Goal: Transaction & Acquisition: Purchase product/service

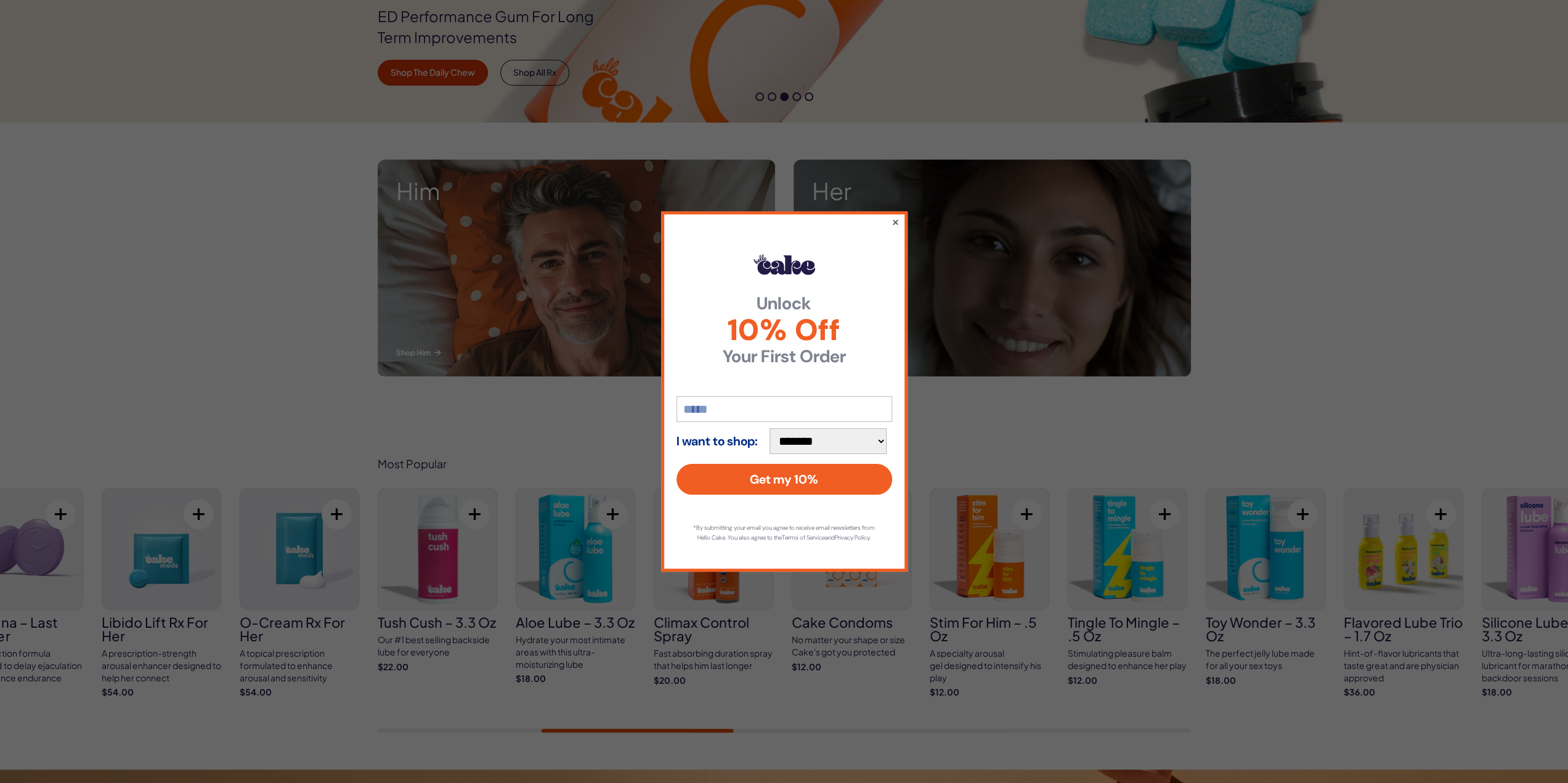
click at [892, 220] on button "×" at bounding box center [894, 222] width 8 height 15
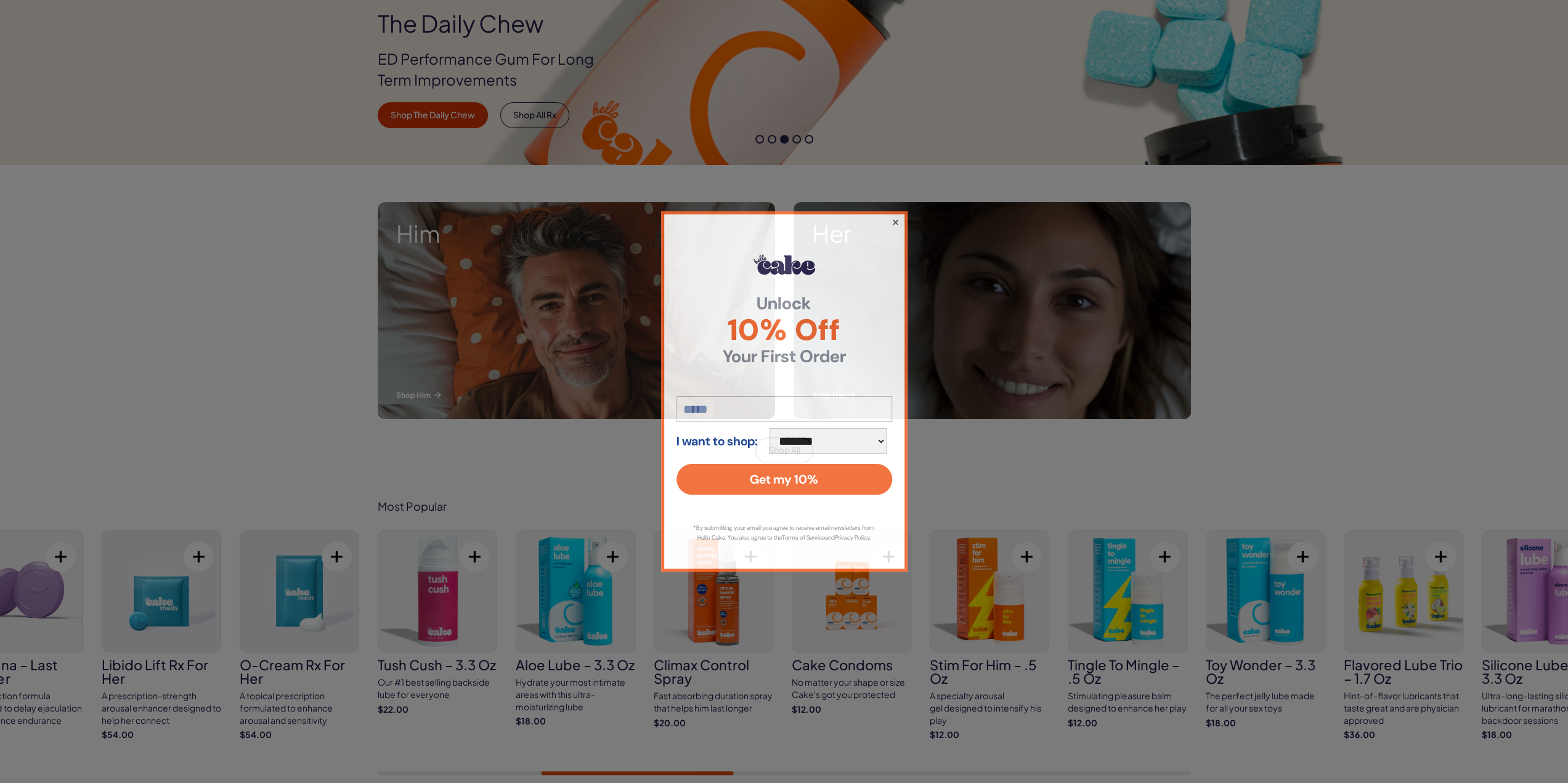
scroll to position [247, 0]
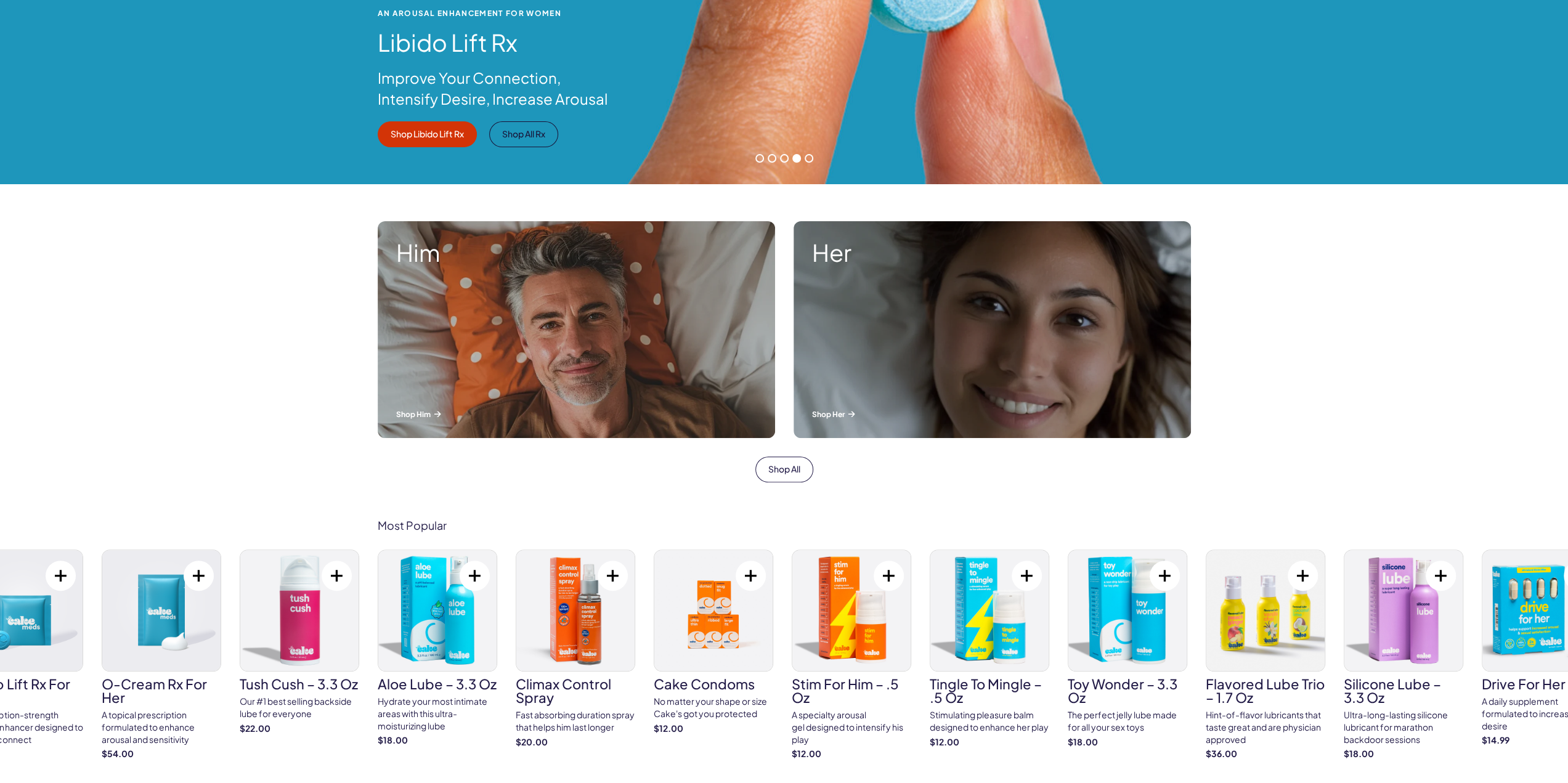
click at [445, 601] on img at bounding box center [438, 610] width 118 height 120
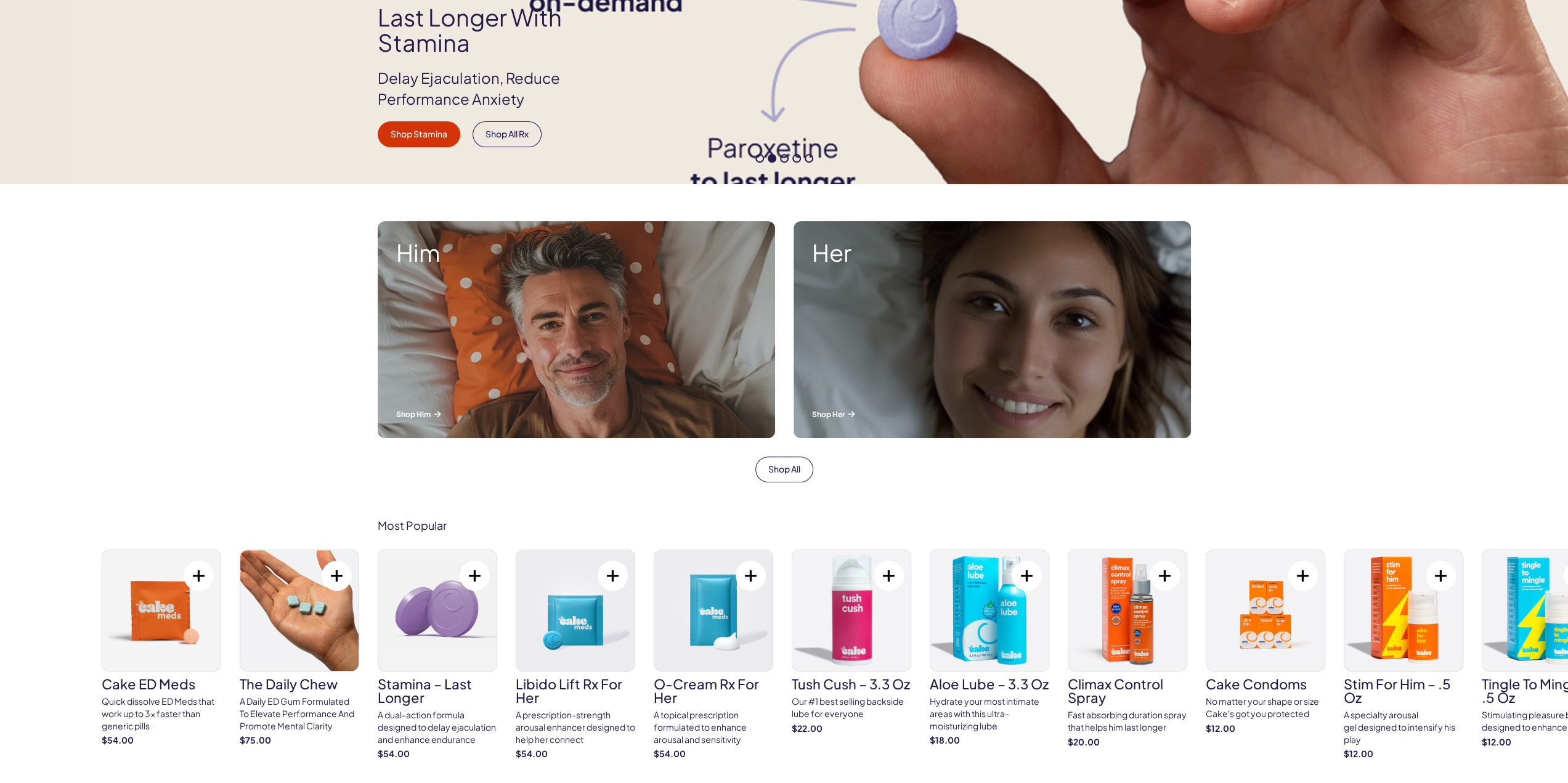
click at [118, 625] on img at bounding box center [161, 610] width 118 height 120
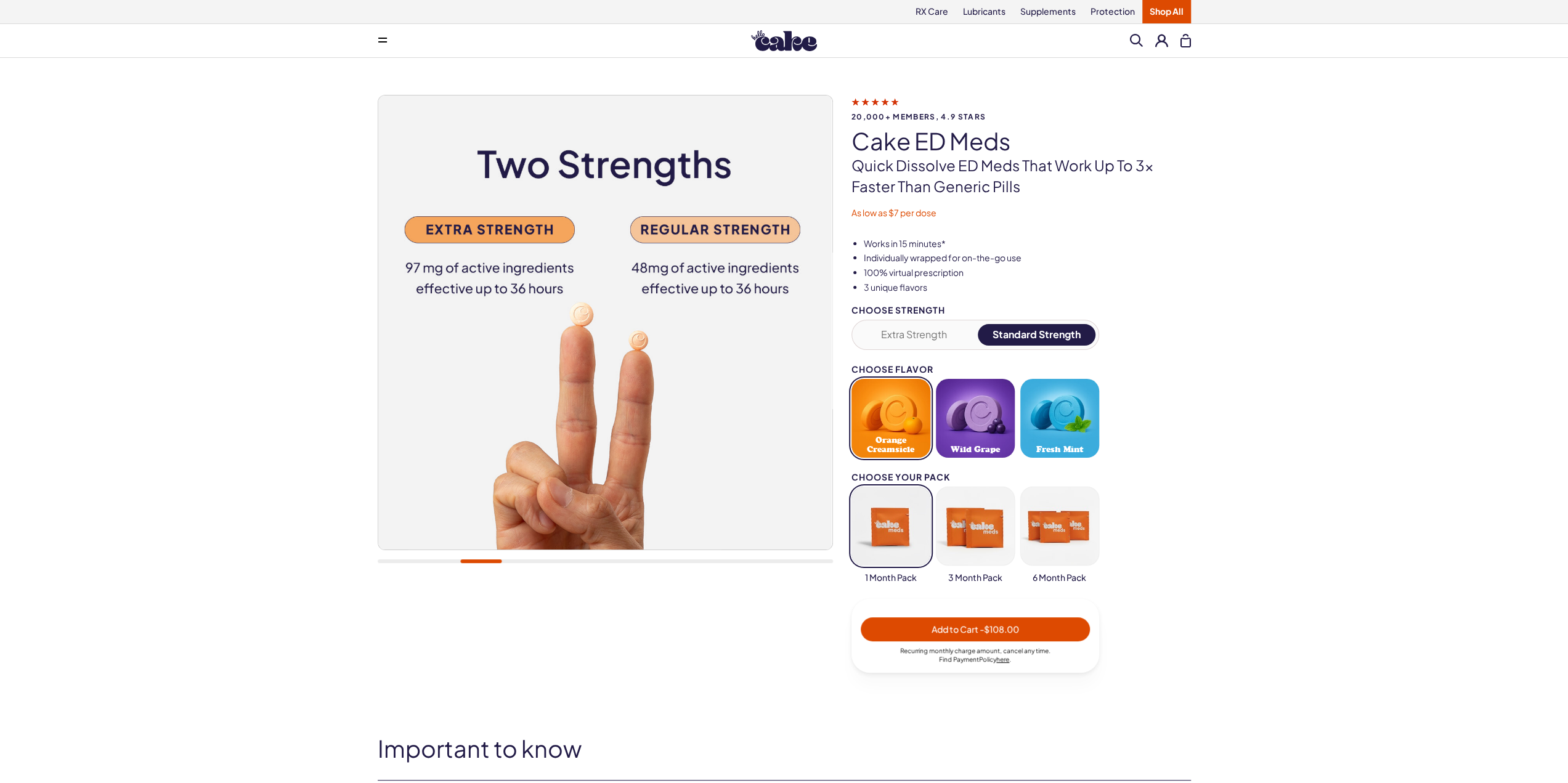
click at [1047, 540] on button "button" at bounding box center [1059, 526] width 79 height 79
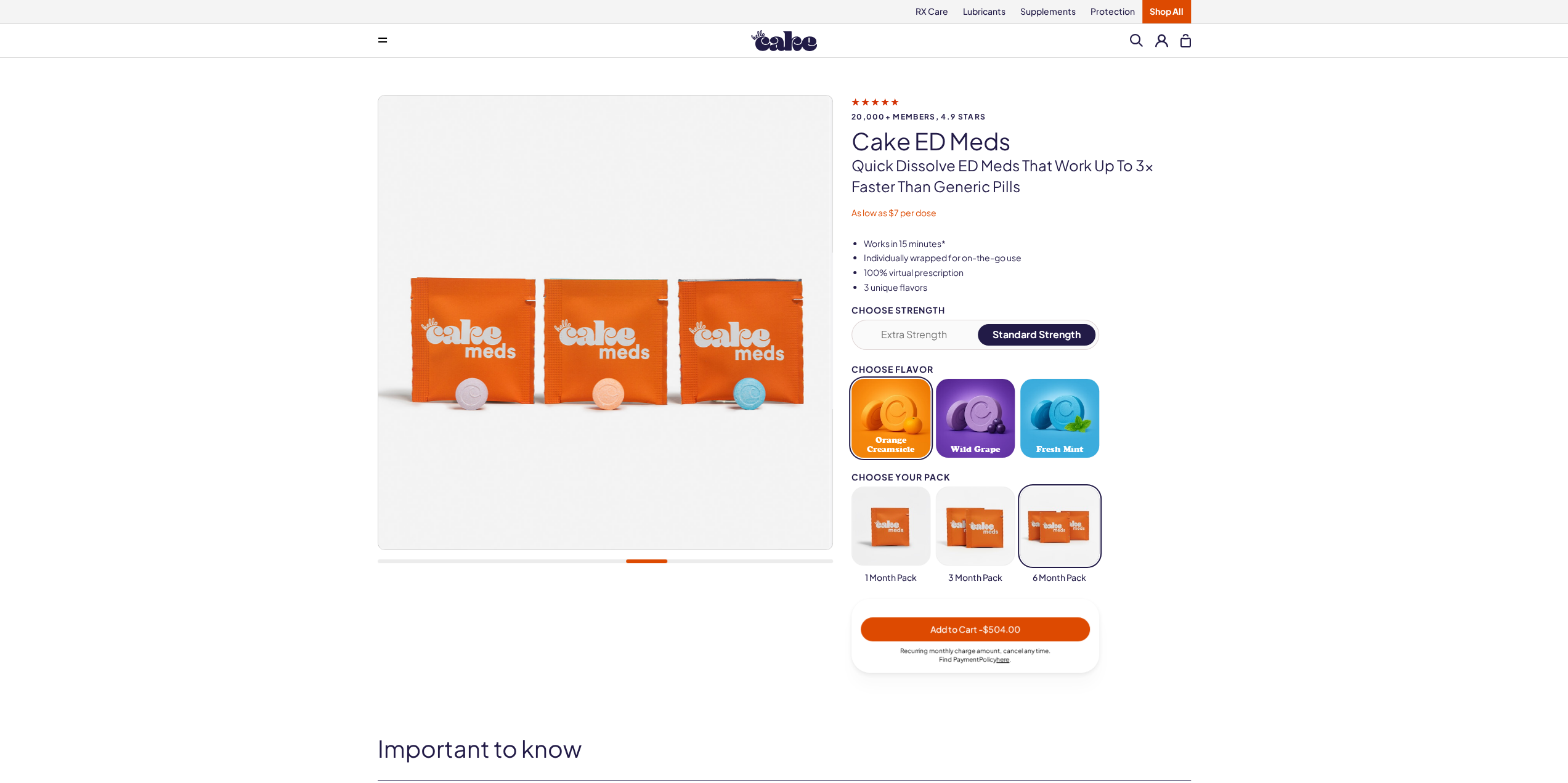
click at [975, 528] on button "button" at bounding box center [975, 526] width 79 height 79
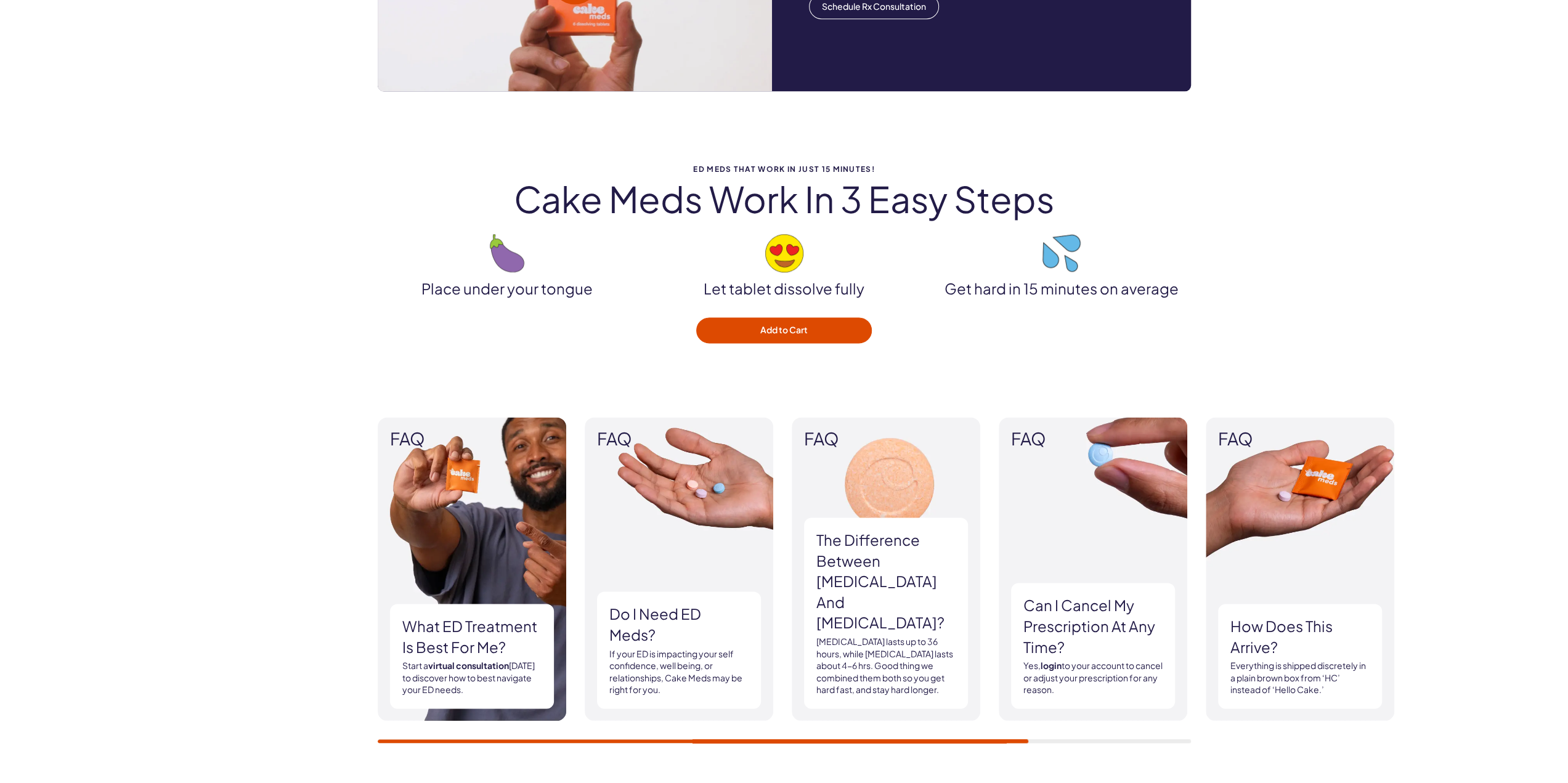
scroll to position [1478, 0]
